Goal: Navigation & Orientation: Go to known website

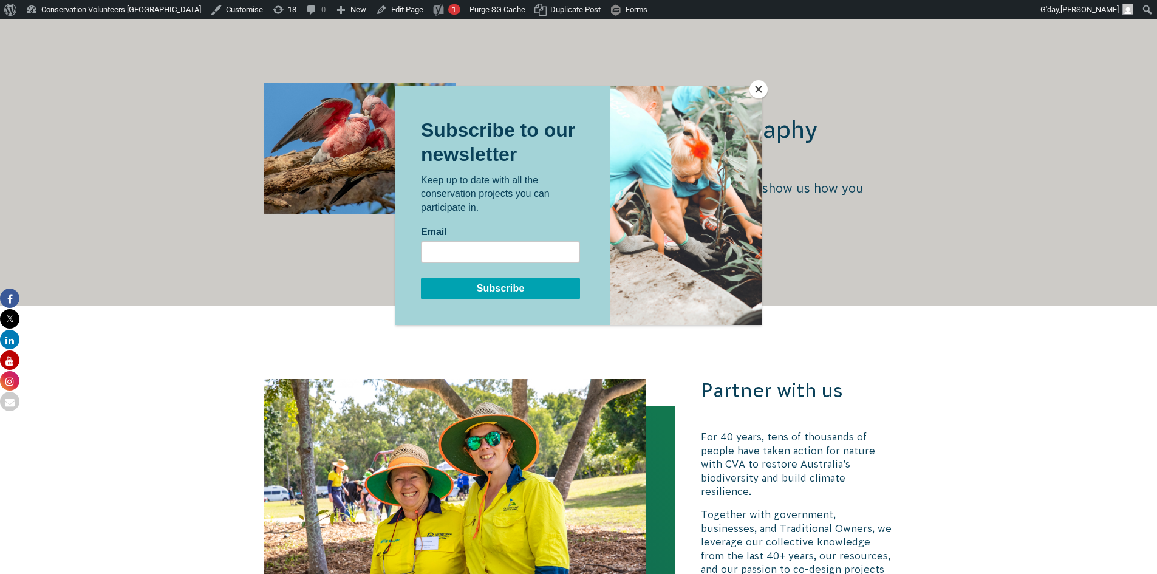
scroll to position [2611, 0]
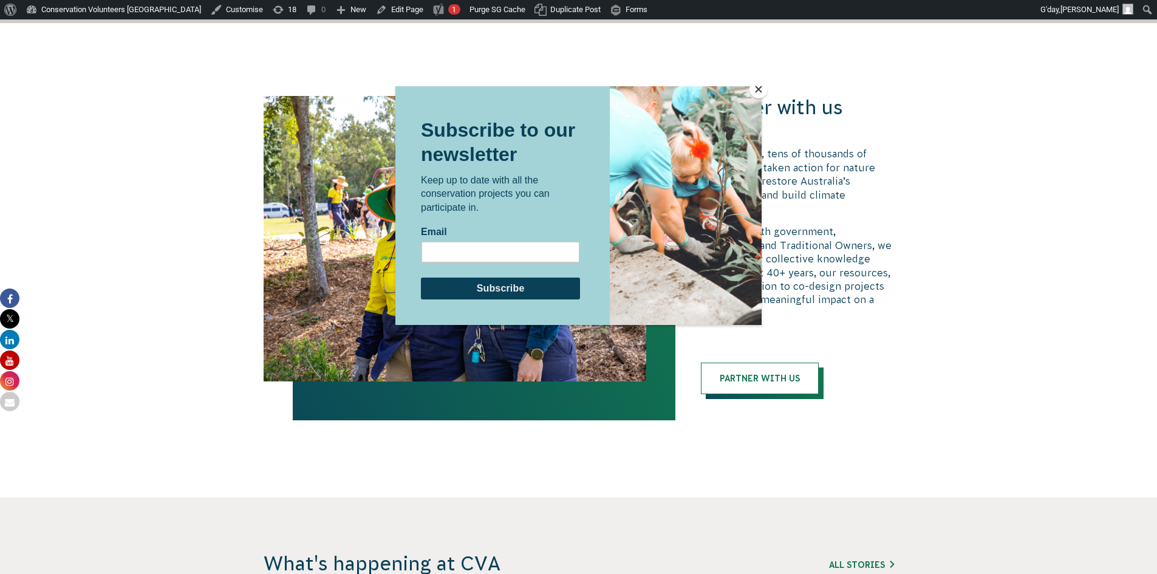
click at [755, 91] on button "Close" at bounding box center [758, 89] width 18 height 18
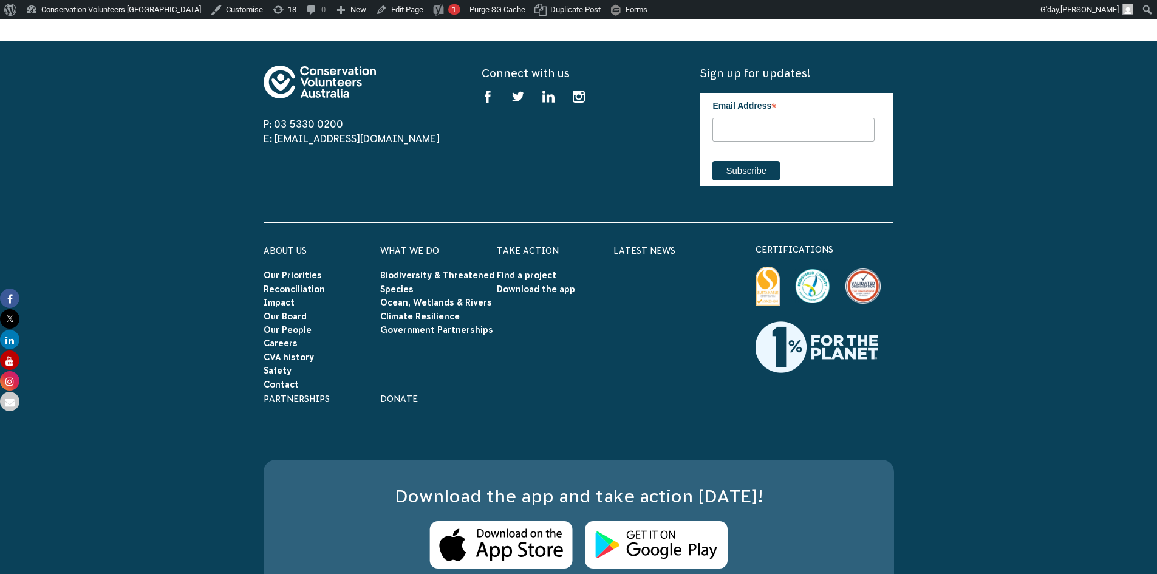
scroll to position [3793, 0]
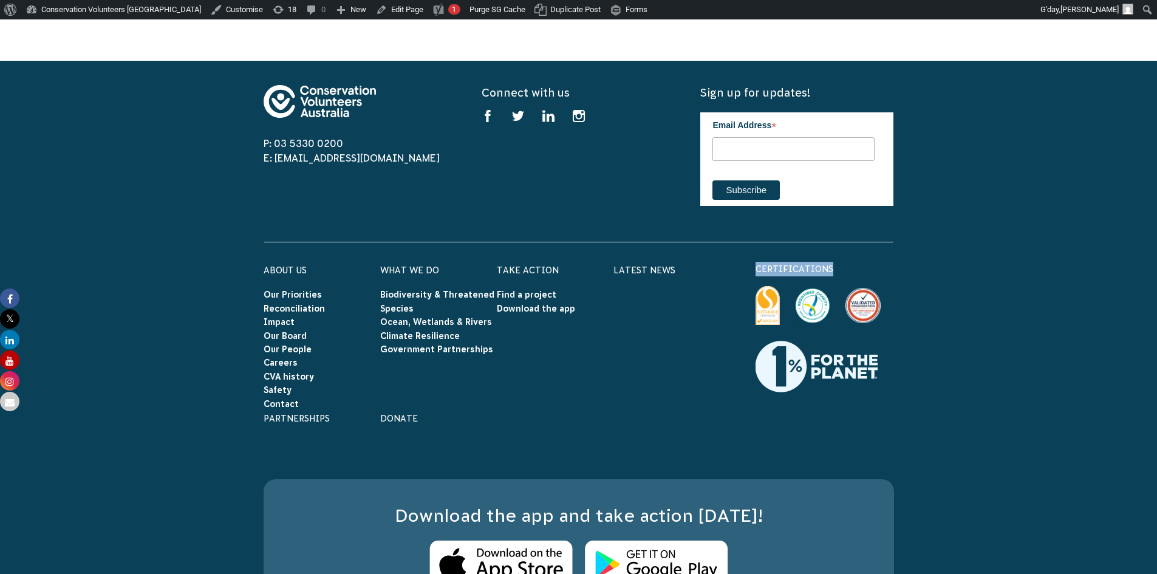
drag, startPoint x: 832, startPoint y: 205, endPoint x: 753, endPoint y: 208, distance: 79.0
click at [753, 262] on div "About Us Our Priorities Reconciliation Impact Our Board Our People Careers CVA …" at bounding box center [579, 361] width 656 height 198
copy p "certifications"
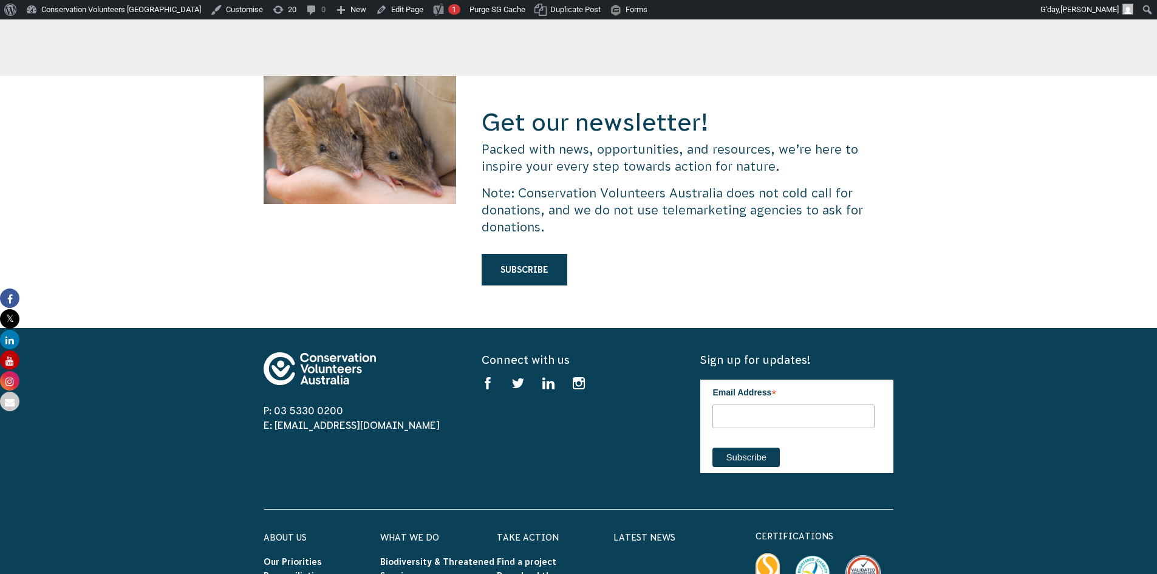
scroll to position [3685, 0]
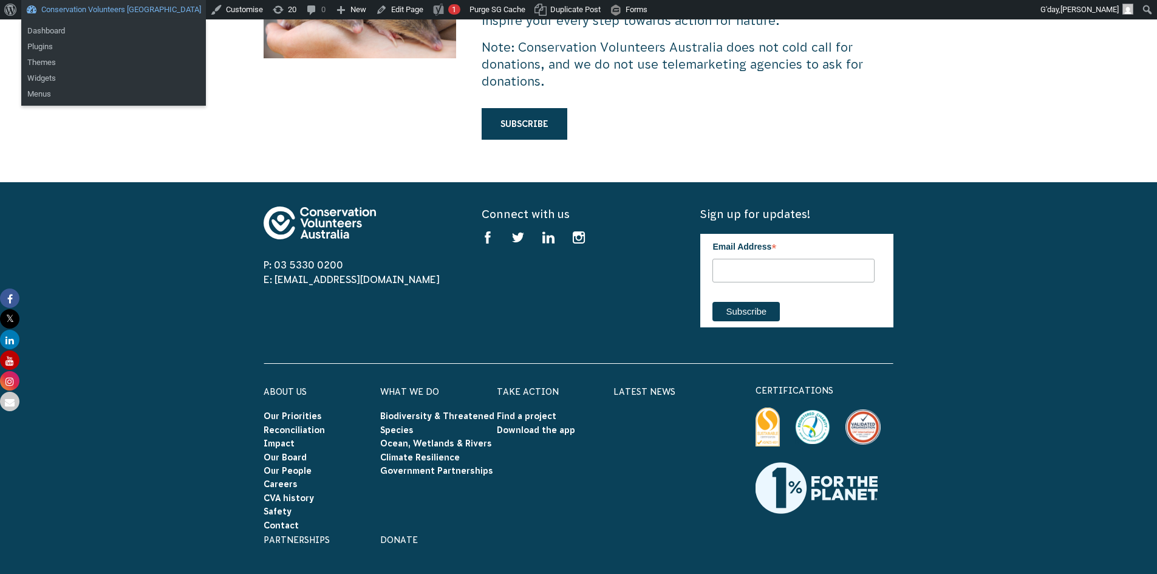
click at [83, 11] on link "Conservation Volunteers [GEOGRAPHIC_DATA]" at bounding box center [113, 9] width 185 height 19
